Goal: Check status: Check status

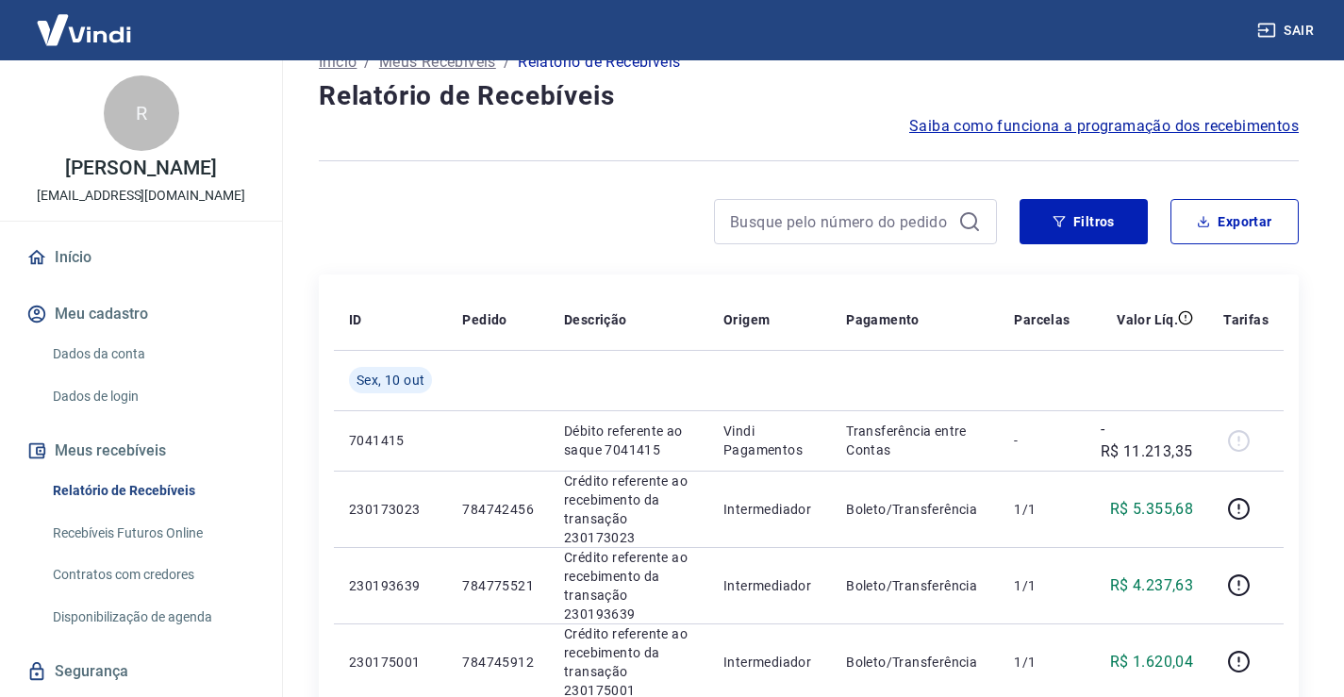
scroll to position [94, 0]
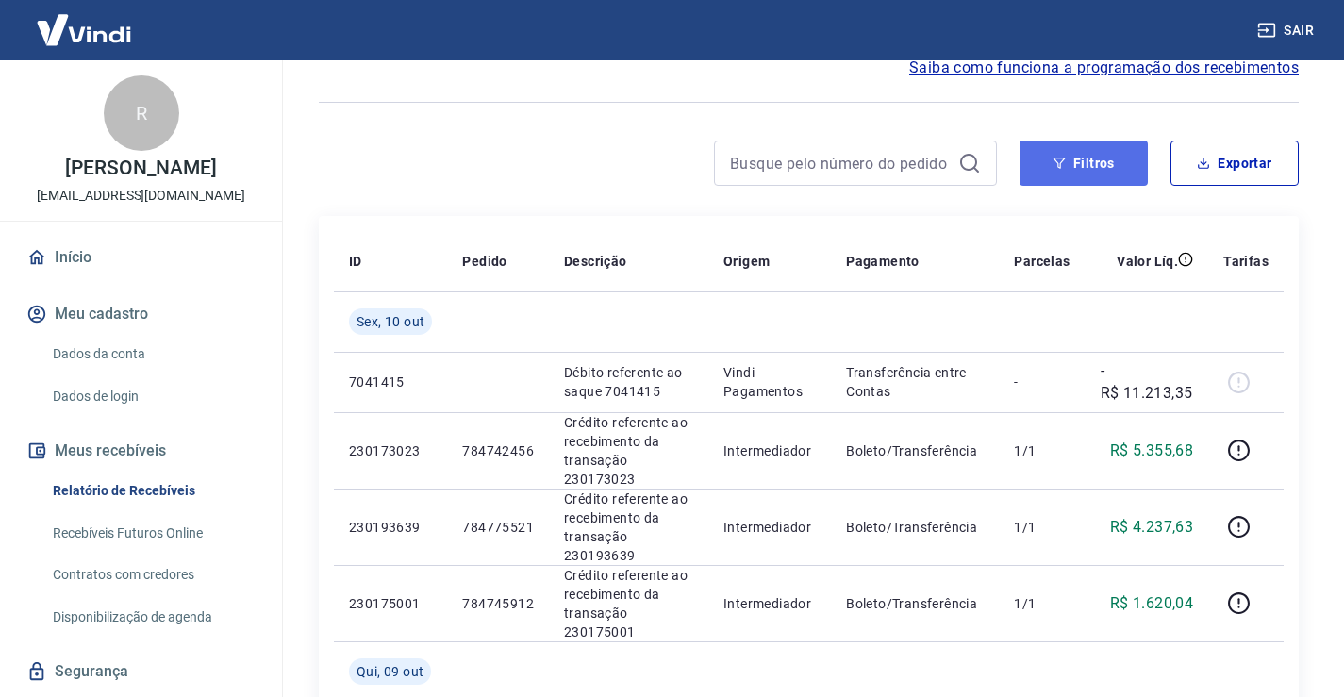
click at [1066, 165] on icon "button" at bounding box center [1059, 163] width 13 height 13
